Goal: Task Accomplishment & Management: Manage account settings

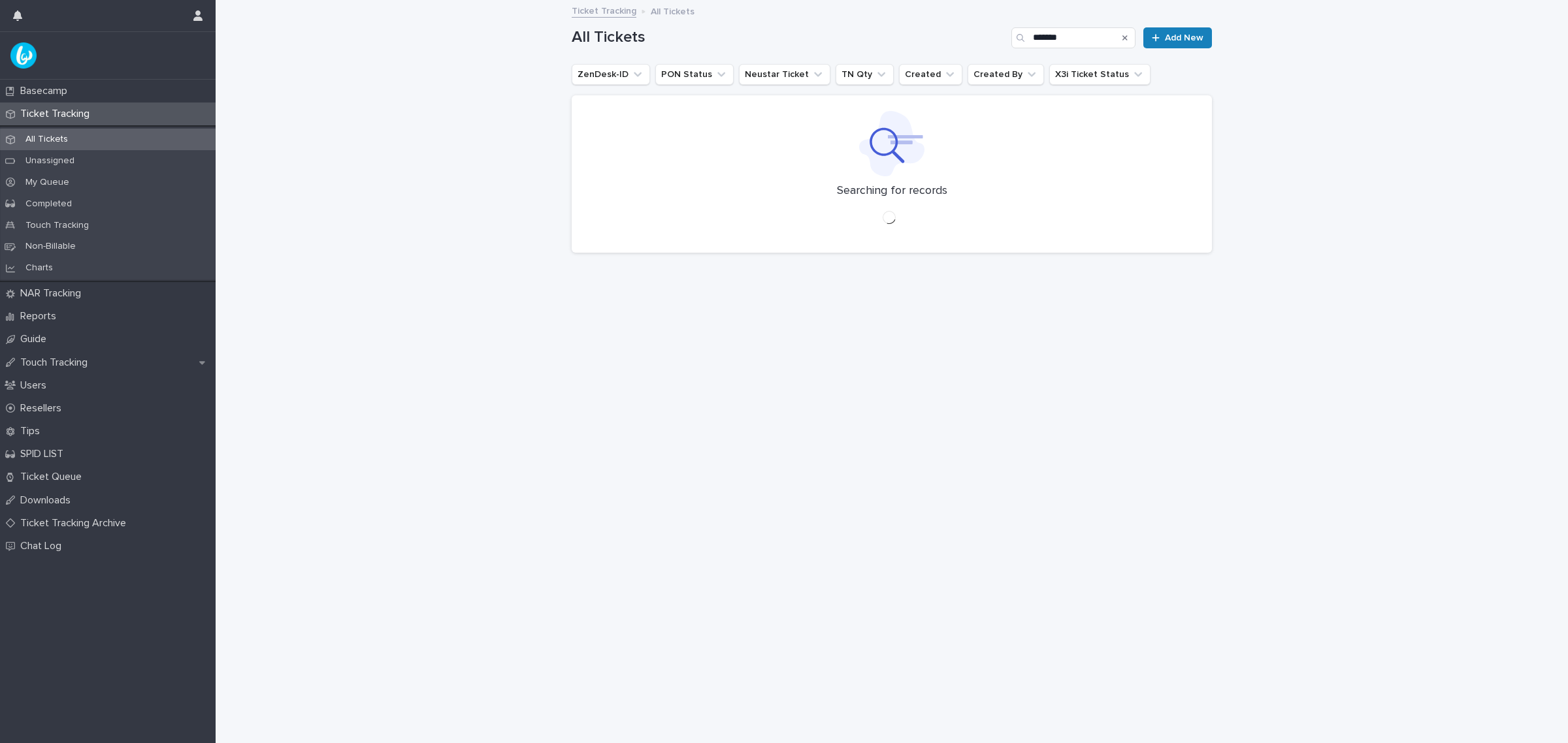
type input "*******"
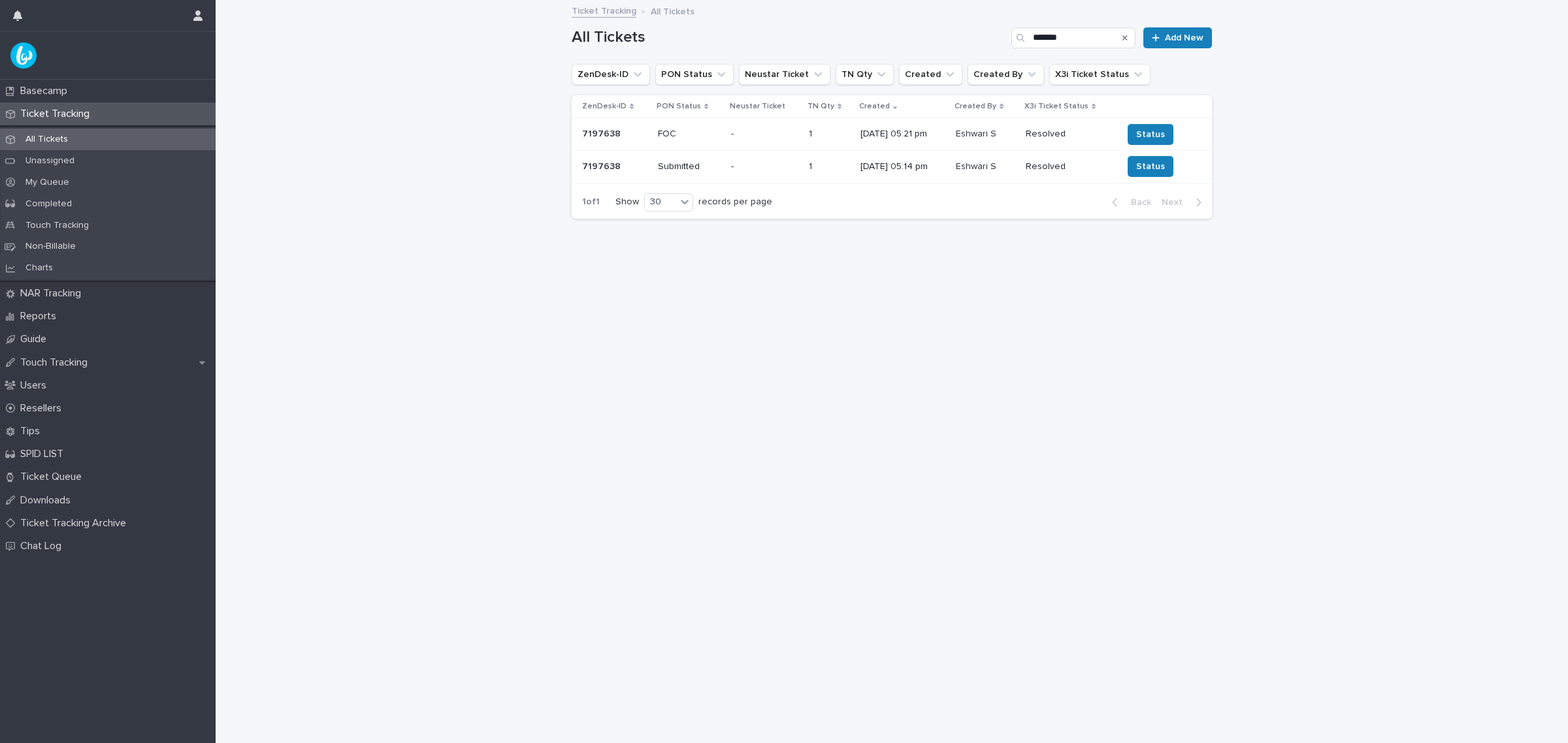
click at [1055, 135] on p "Resolved" at bounding box center [1069, 134] width 87 height 11
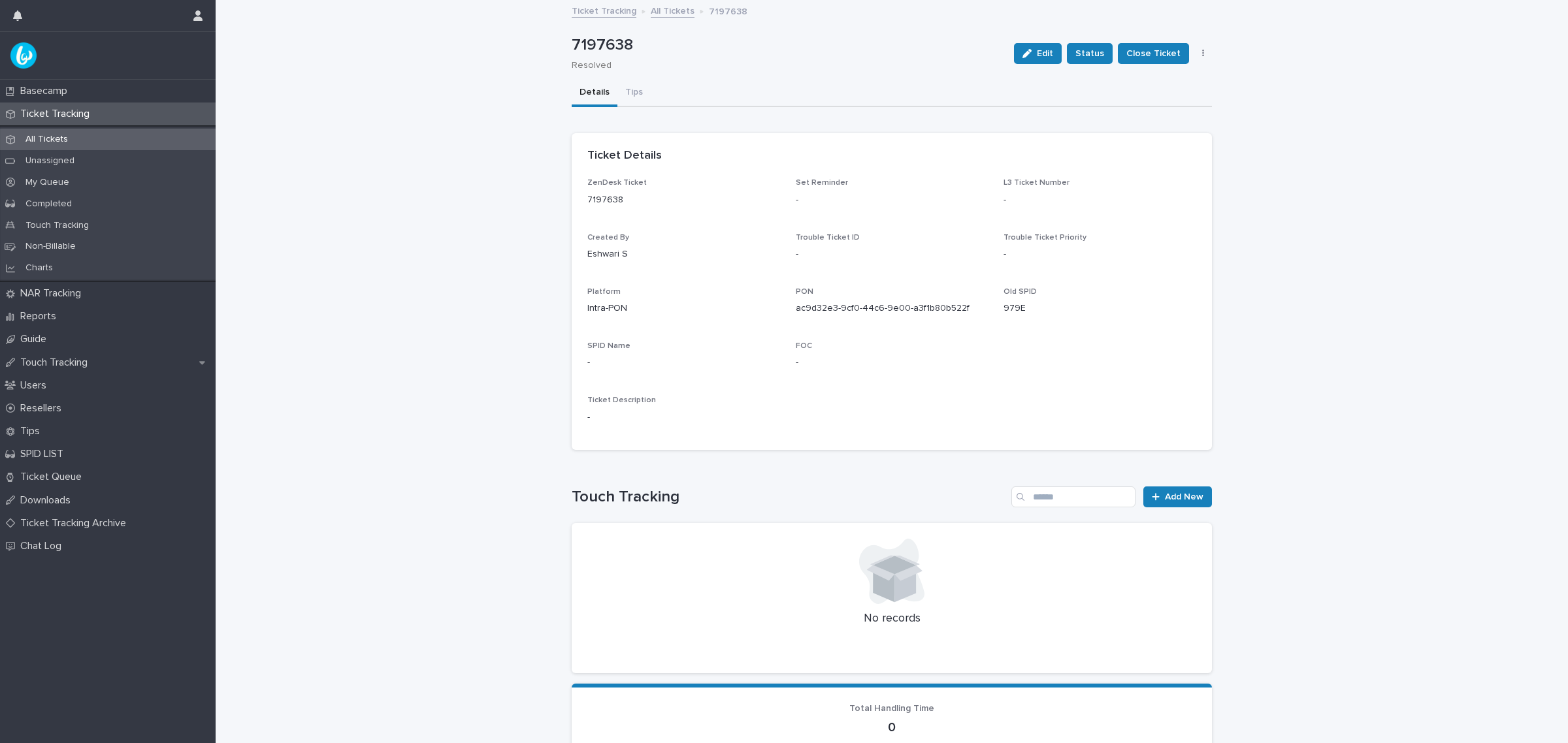
click at [1202, 53] on button "button" at bounding box center [1203, 53] width 19 height 9
click at [1172, 72] on button "Delete" at bounding box center [1163, 79] width 86 height 20
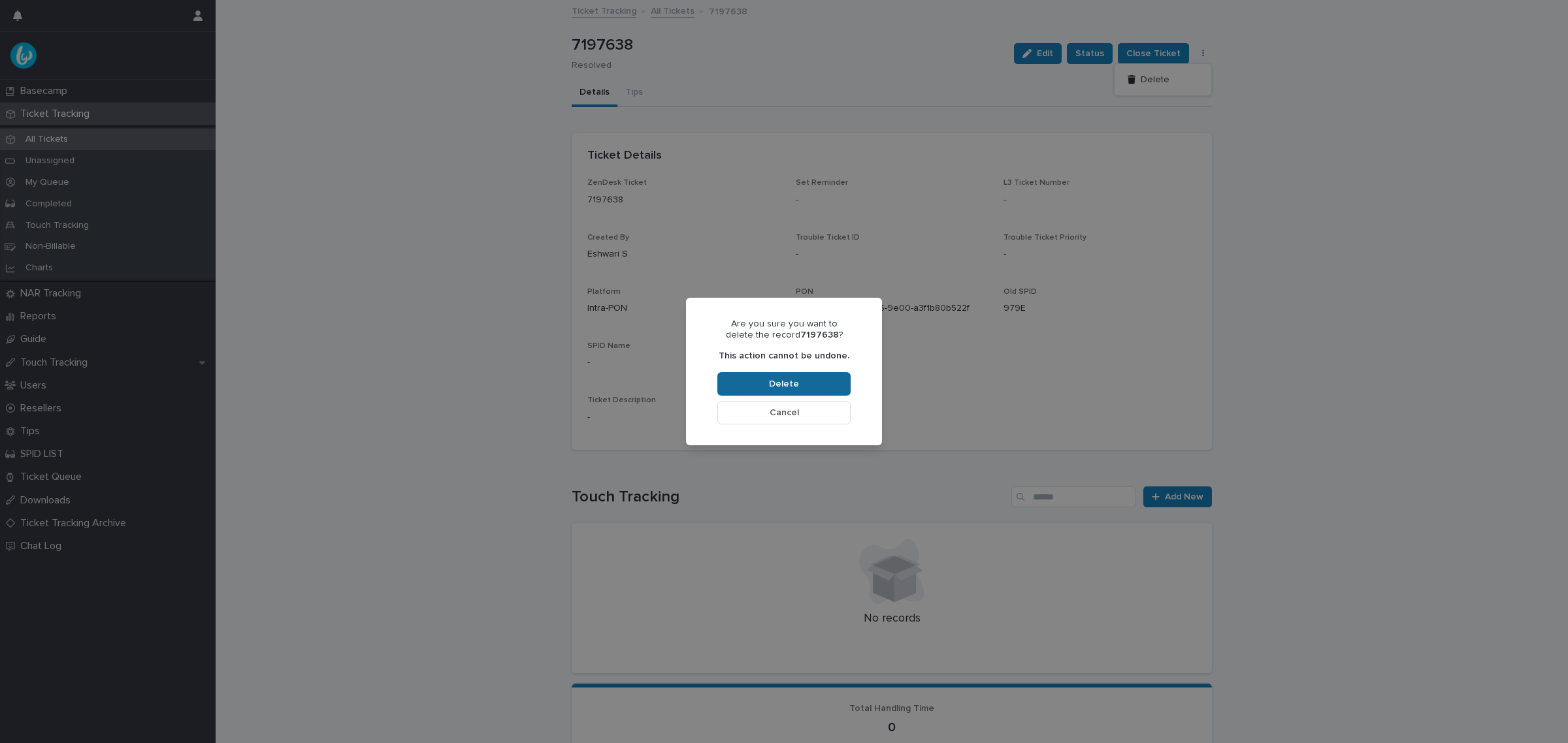
click at [810, 383] on button "Delete" at bounding box center [784, 384] width 134 height 23
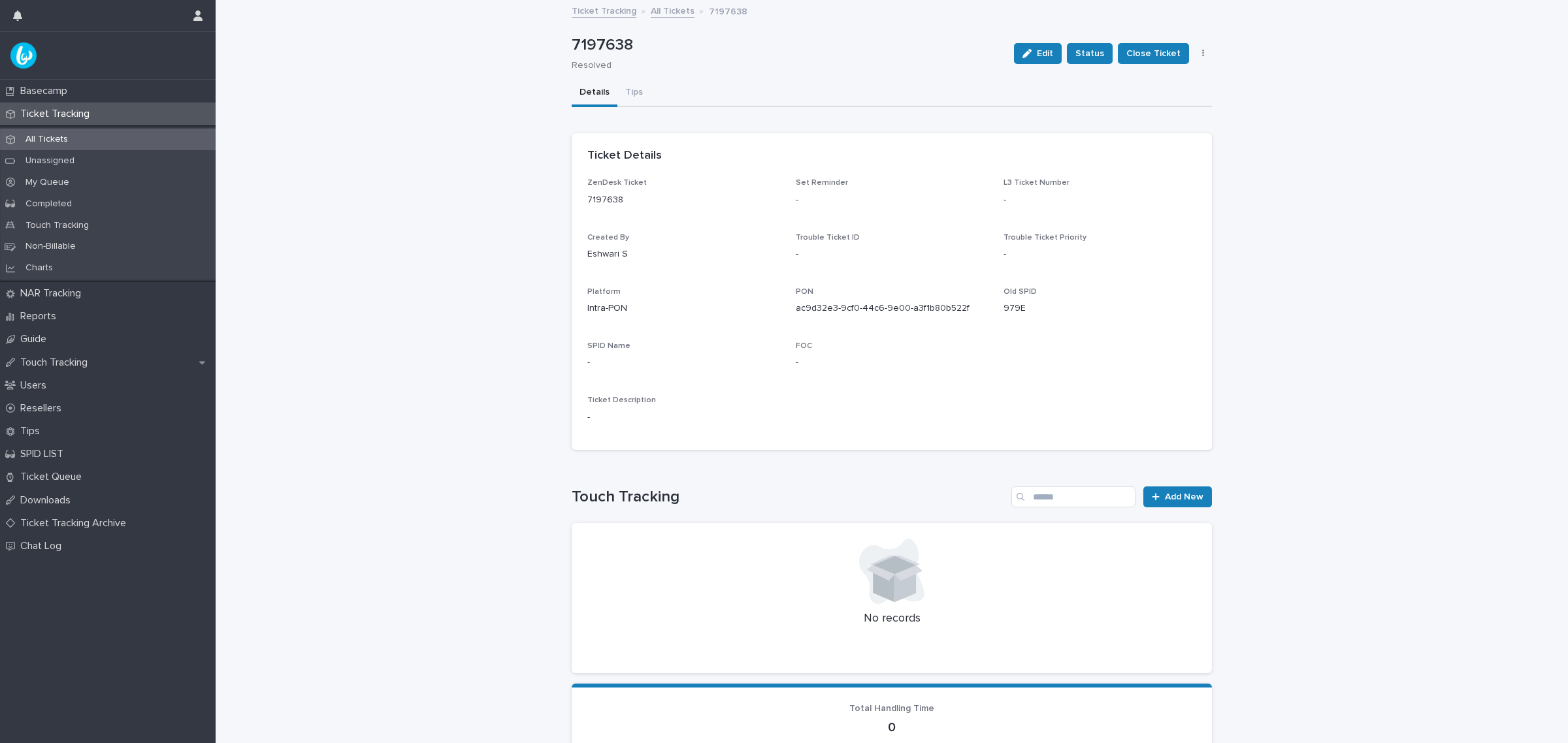
click at [58, 111] on p "Ticket Tracking" at bounding box center [57, 114] width 85 height 12
